Goal: Navigation & Orientation: Find specific page/section

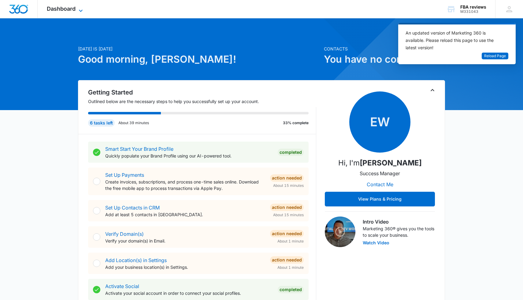
click at [58, 11] on span "Dashboard" at bounding box center [61, 9] width 29 height 6
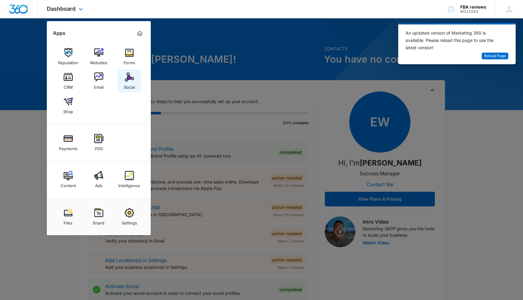
click at [126, 79] on img at bounding box center [129, 76] width 9 height 9
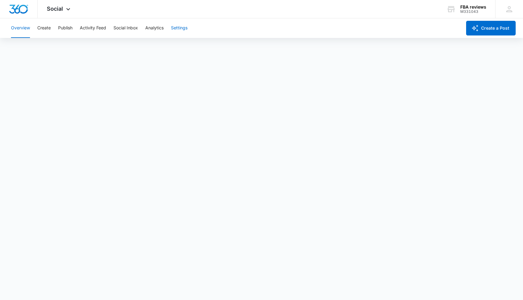
click at [180, 30] on button "Settings" at bounding box center [179, 28] width 17 height 20
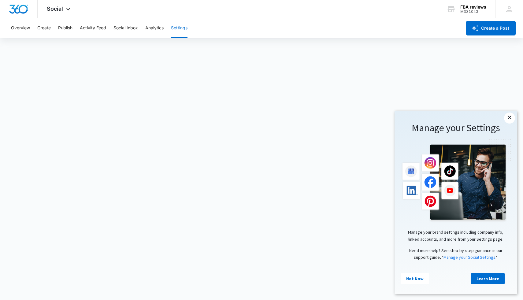
click at [510, 119] on link "×" at bounding box center [509, 118] width 11 height 11
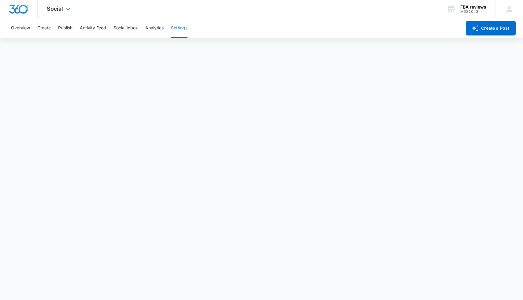
click at [22, 6] on img "Dashboard" at bounding box center [19, 9] width 20 height 9
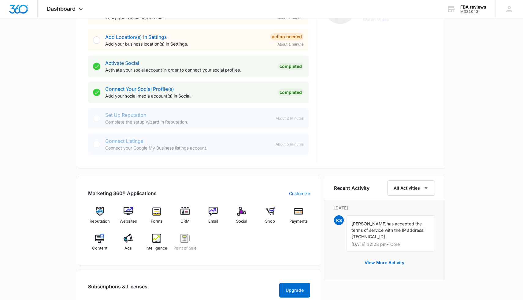
scroll to position [229, 0]
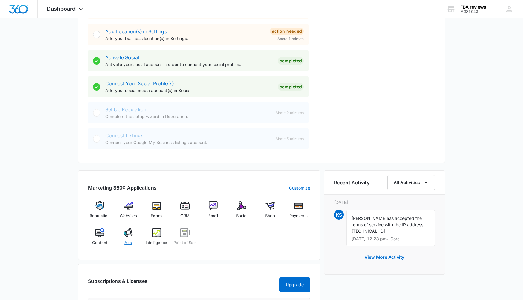
click at [125, 233] on img at bounding box center [128, 232] width 9 height 9
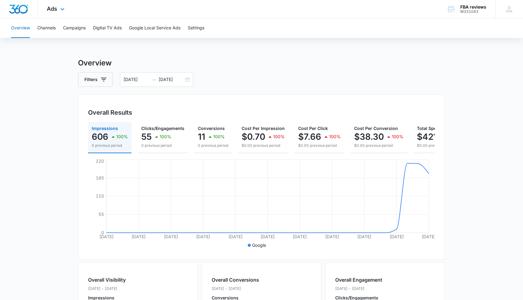
click at [24, 9] on img "Dashboard" at bounding box center [19, 9] width 20 height 9
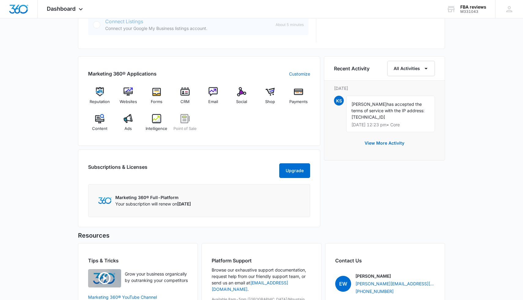
scroll to position [338, 0]
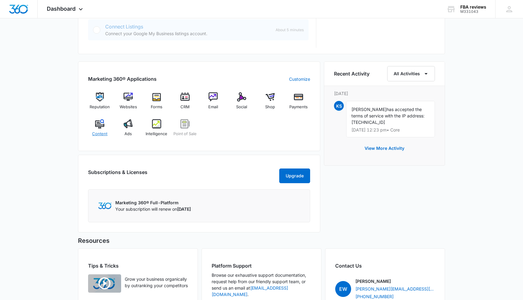
click at [98, 126] on img at bounding box center [99, 123] width 9 height 9
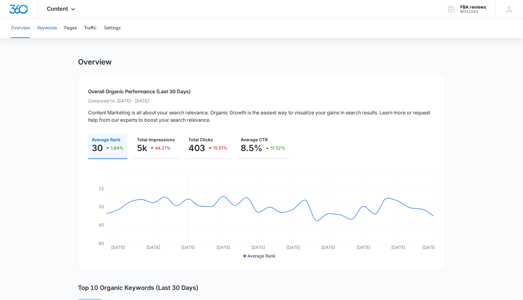
click at [49, 29] on button "Keywords" at bounding box center [47, 28] width 20 height 20
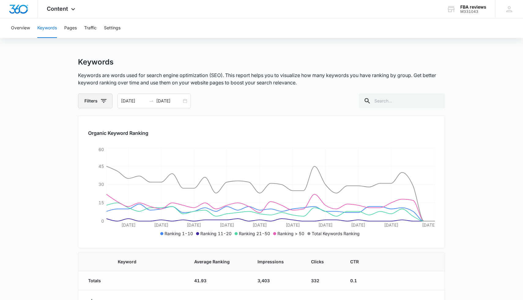
click at [105, 105] on button "Filters" at bounding box center [95, 101] width 35 height 15
click at [219, 102] on div "Filters [DATE] [DATE]" at bounding box center [261, 101] width 367 height 15
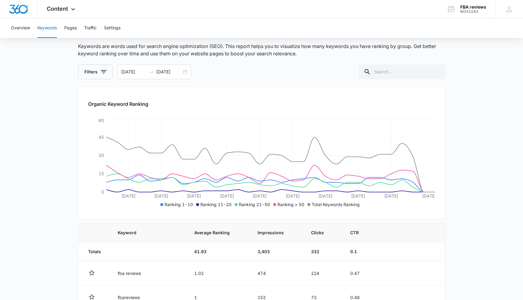
scroll to position [32, 0]
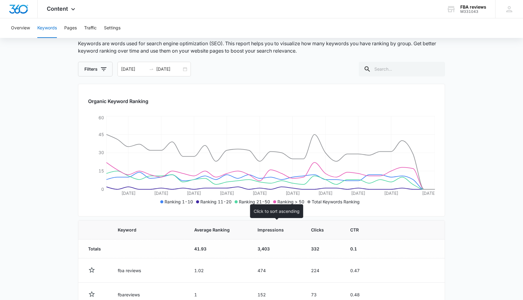
click at [267, 231] on span "Impressions" at bounding box center [273, 230] width 30 height 6
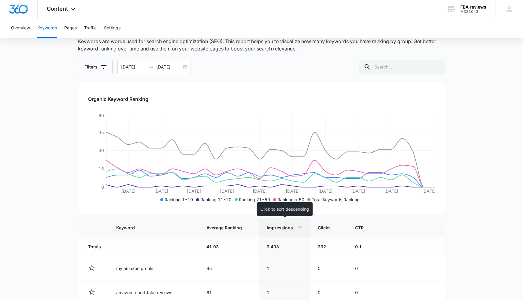
scroll to position [35, 0]
click at [270, 224] on span "Impressions" at bounding box center [281, 227] width 28 height 6
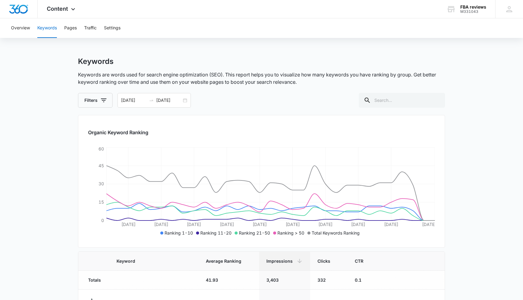
scroll to position [0, 0]
click at [25, 12] on img "Dashboard" at bounding box center [19, 9] width 20 height 9
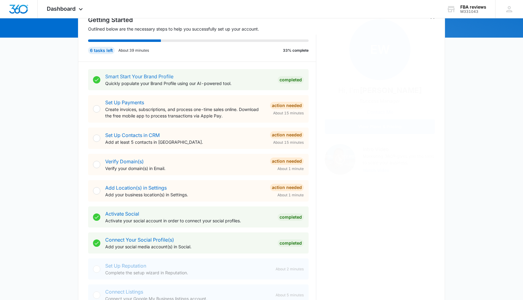
scroll to position [339, 0]
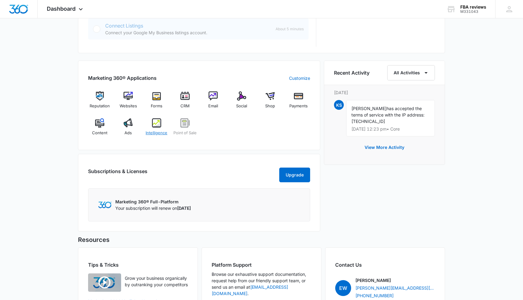
click at [154, 124] on img at bounding box center [156, 122] width 9 height 9
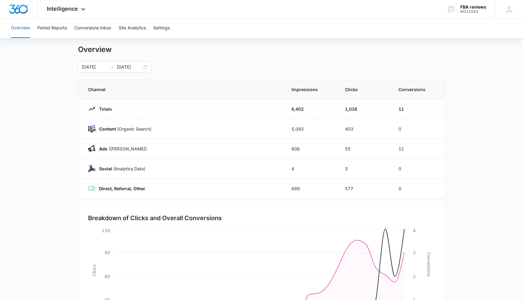
scroll to position [13, 0]
click at [58, 12] on div "Intelligence Apps Reputation Websites Forms CRM Email Social Shop Payments POS …" at bounding box center [67, 9] width 58 height 18
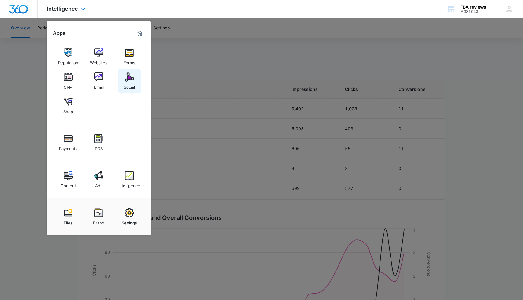
click at [128, 82] on div "Social" at bounding box center [129, 86] width 11 height 8
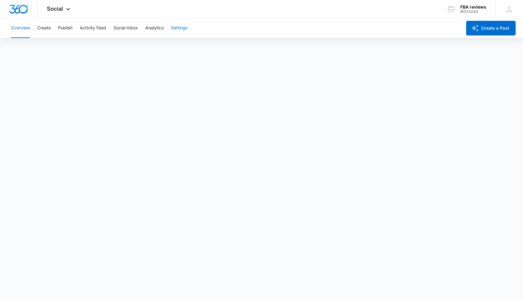
click at [179, 28] on button "Settings" at bounding box center [179, 28] width 17 height 20
